Goal: Check status: Check status

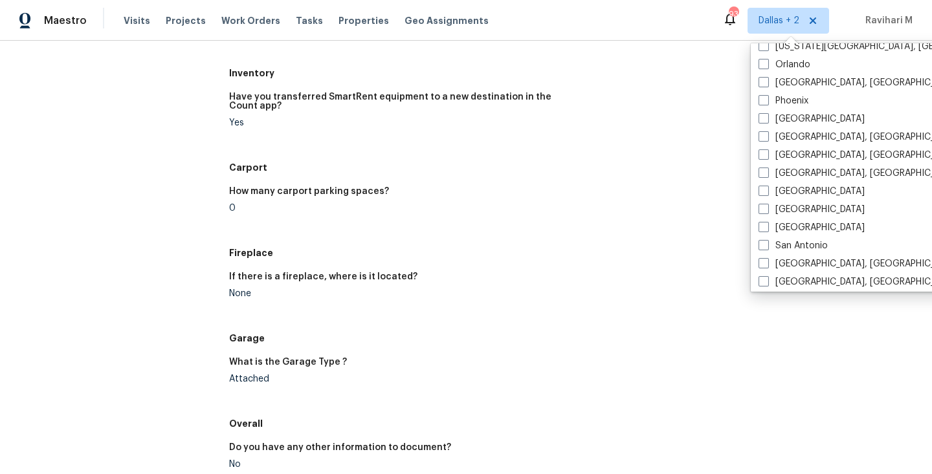
scroll to position [753, 0]
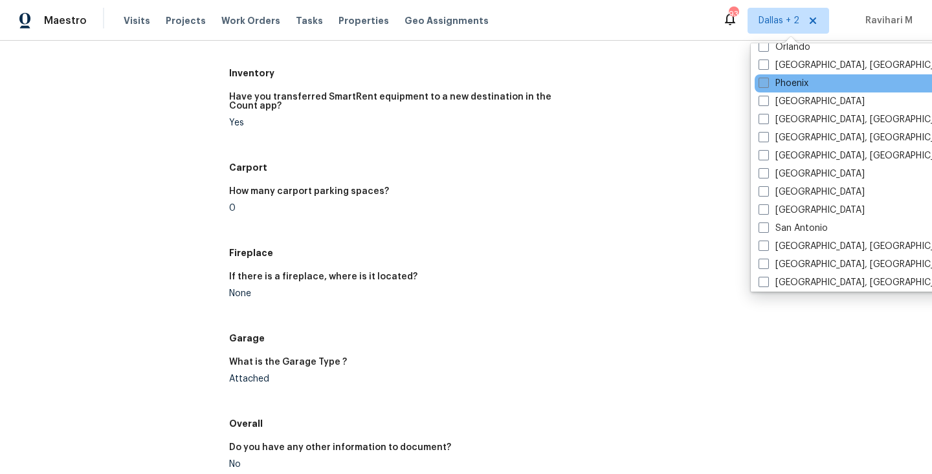
click at [765, 80] on span at bounding box center [763, 83] width 10 height 10
click at [765, 80] on input "Phoenix" at bounding box center [762, 81] width 8 height 8
checkbox input "true"
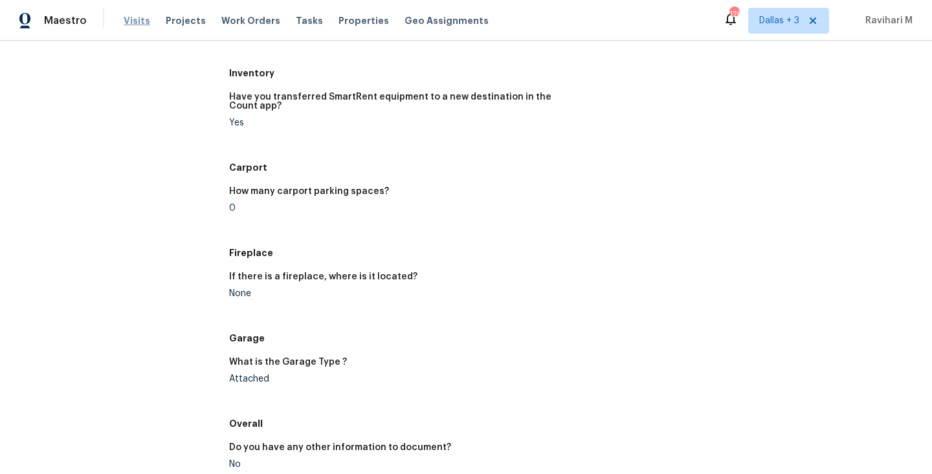
click at [143, 19] on span "Visits" at bounding box center [137, 20] width 27 height 13
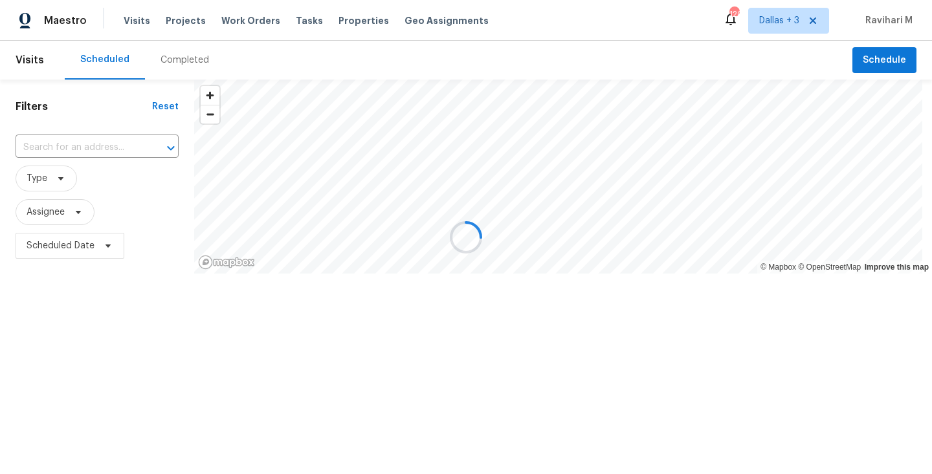
click at [204, 49] on div at bounding box center [466, 237] width 932 height 474
click at [188, 65] on div at bounding box center [466, 237] width 932 height 474
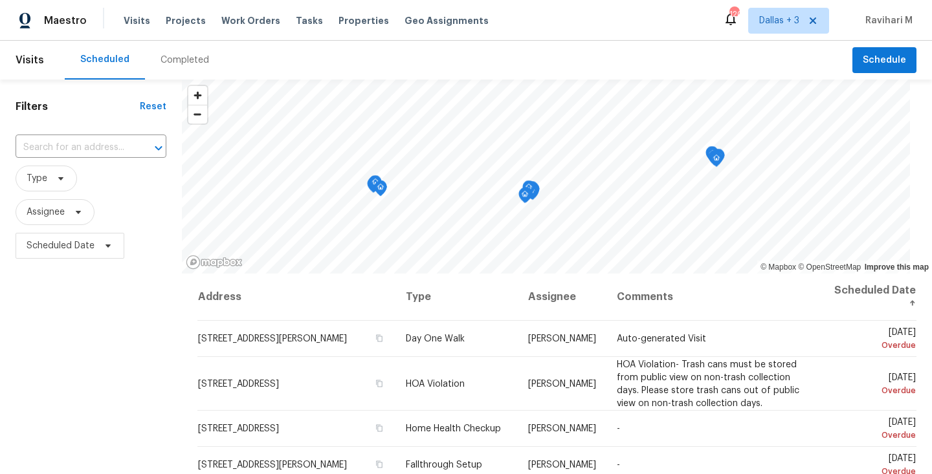
click at [188, 65] on div "Completed" at bounding box center [184, 60] width 49 height 13
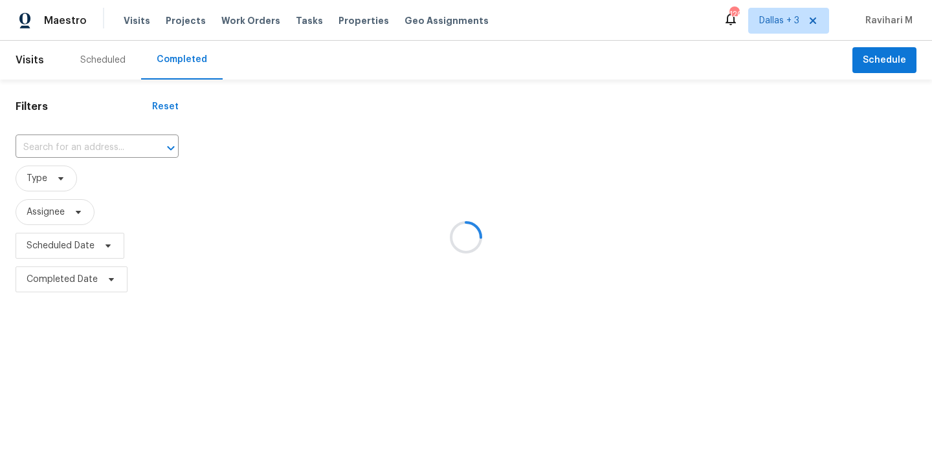
click at [188, 65] on div at bounding box center [466, 237] width 932 height 474
click at [76, 148] on div at bounding box center [466, 237] width 932 height 474
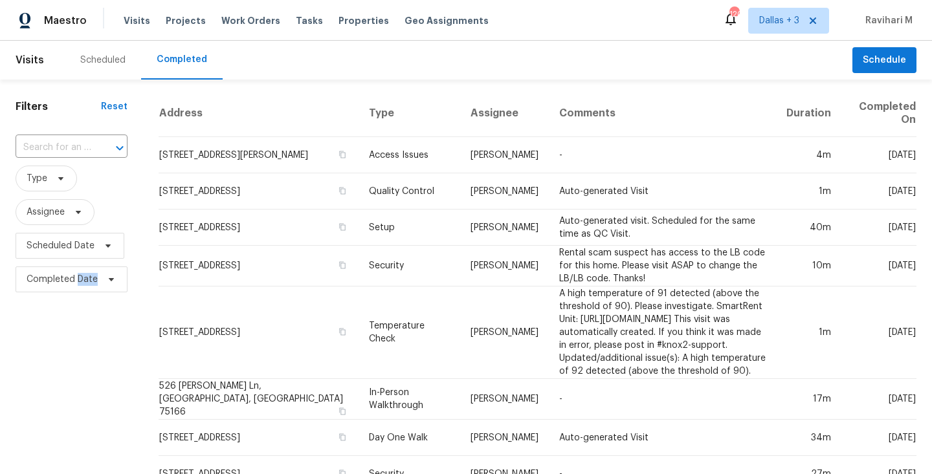
click at [60, 137] on div "​" at bounding box center [72, 148] width 112 height 28
click at [63, 149] on input "text" at bounding box center [54, 148] width 76 height 20
paste input "[STREET_ADDRESS]"
type input "[STREET_ADDRESS]"
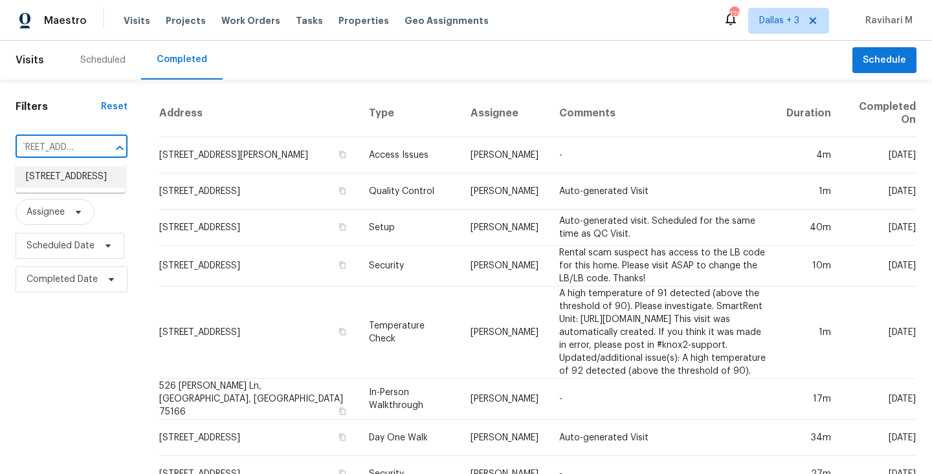
click at [67, 184] on li "[STREET_ADDRESS]" at bounding box center [71, 176] width 110 height 21
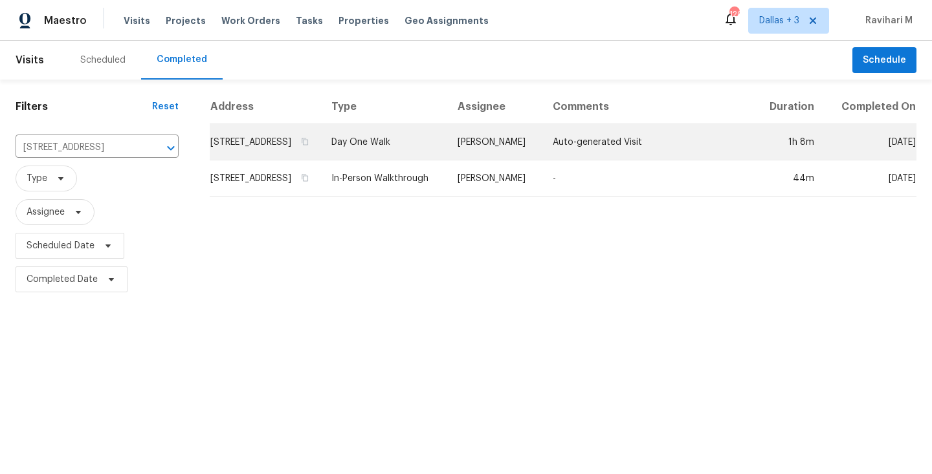
click at [390, 159] on td "Day One Walk" at bounding box center [384, 142] width 126 height 36
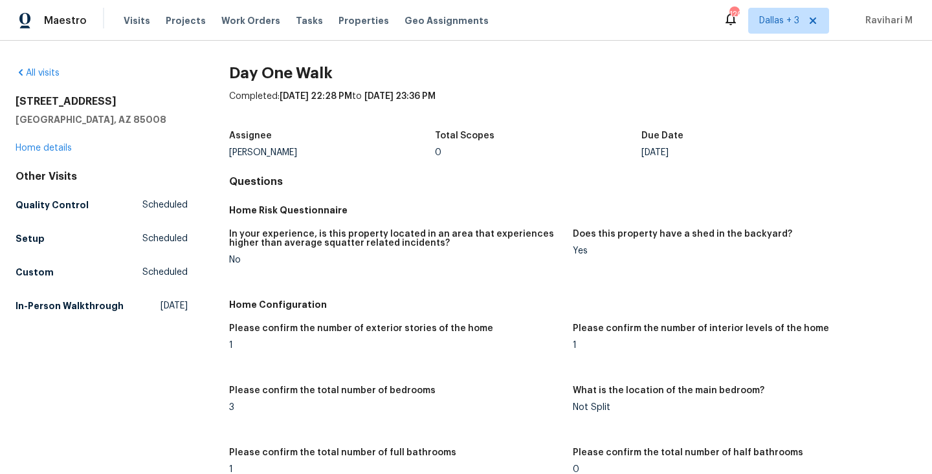
scroll to position [324, 0]
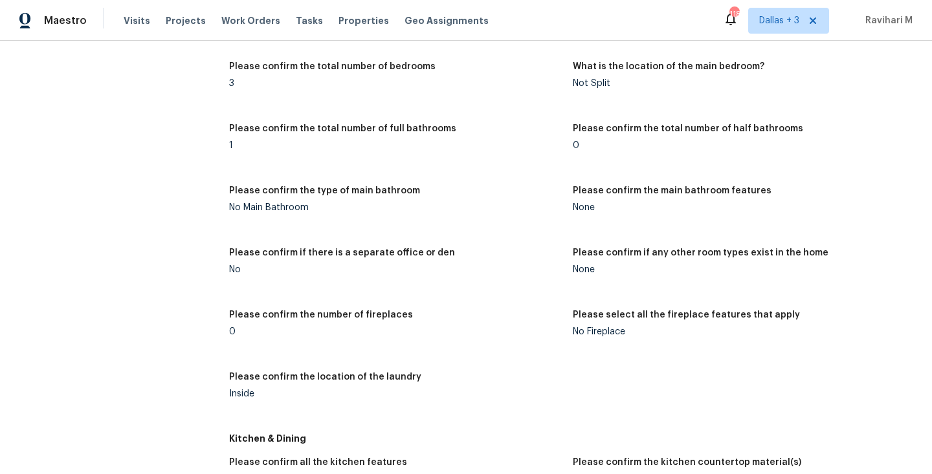
click at [551, 34] on div "Maestro Visits Projects Work Orders Tasks Properties Geo Assignments 118 [GEOGR…" at bounding box center [466, 20] width 932 height 41
